Goal: Transaction & Acquisition: Subscribe to service/newsletter

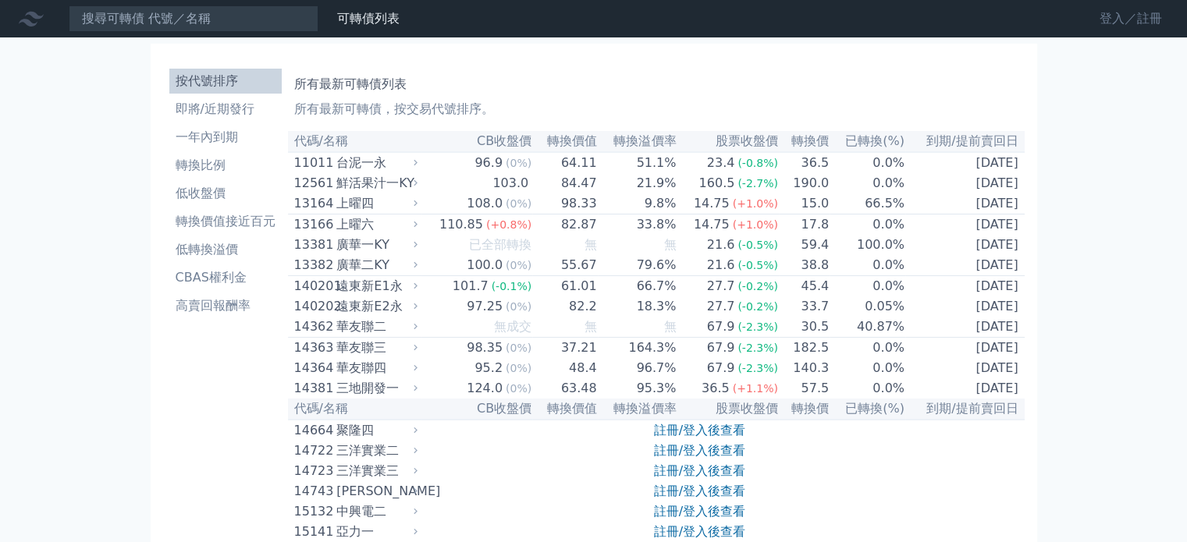
click at [1100, 21] on link "登入／註冊" at bounding box center [1130, 18] width 87 height 25
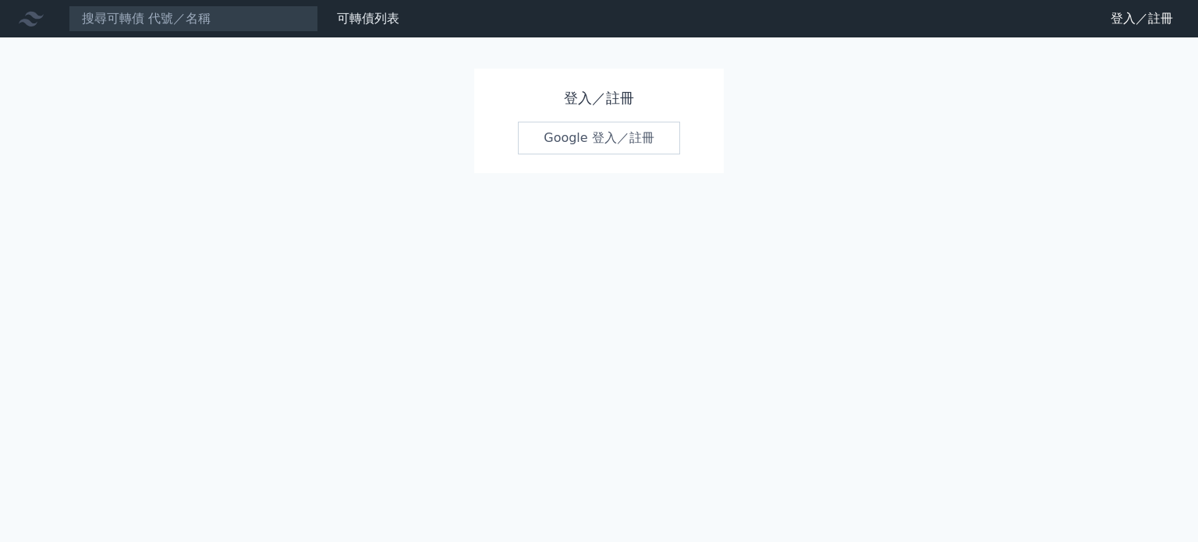
click at [575, 133] on link "Google 登入／註冊" at bounding box center [599, 138] width 162 height 33
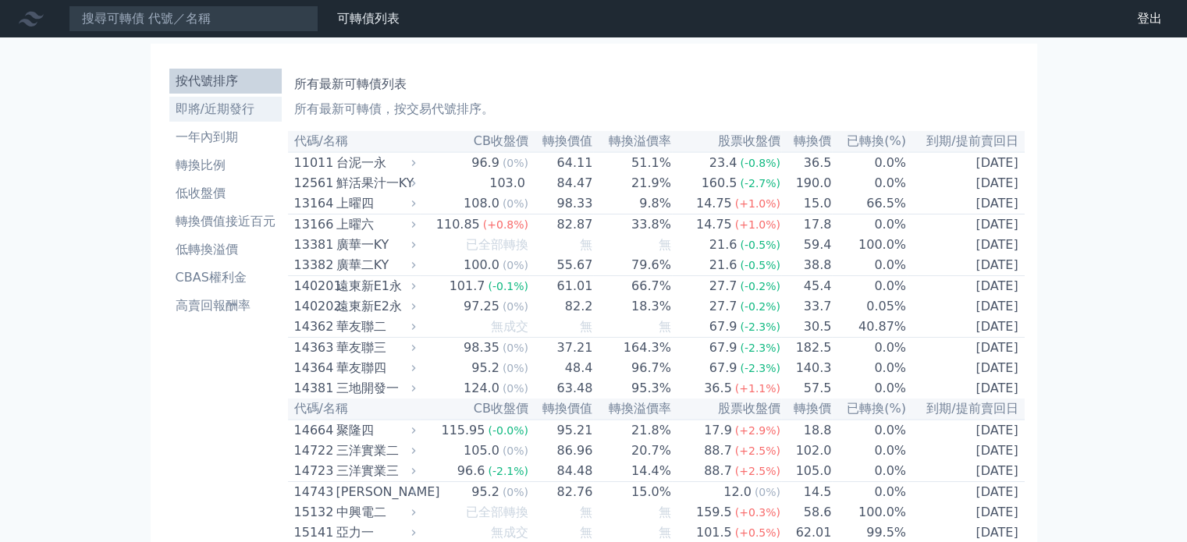
click at [254, 104] on li "即將/近期發行" at bounding box center [225, 109] width 112 height 19
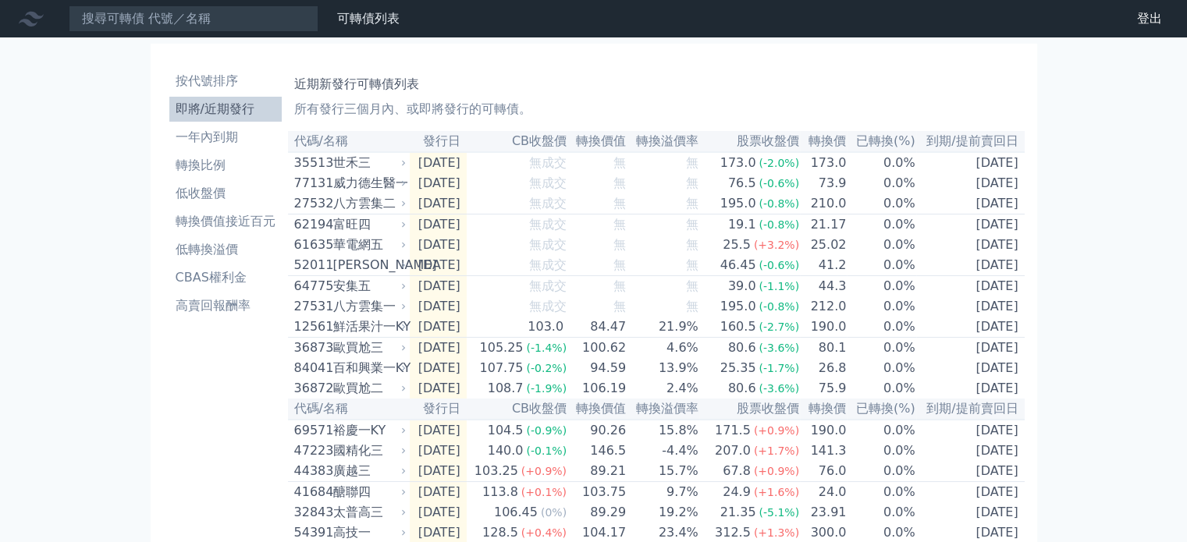
click at [361, 165] on div "世禾三" at bounding box center [368, 163] width 70 height 19
click at [335, 164] on div "世禾三" at bounding box center [368, 163] width 70 height 19
